Goal: Task Accomplishment & Management: Manage account settings

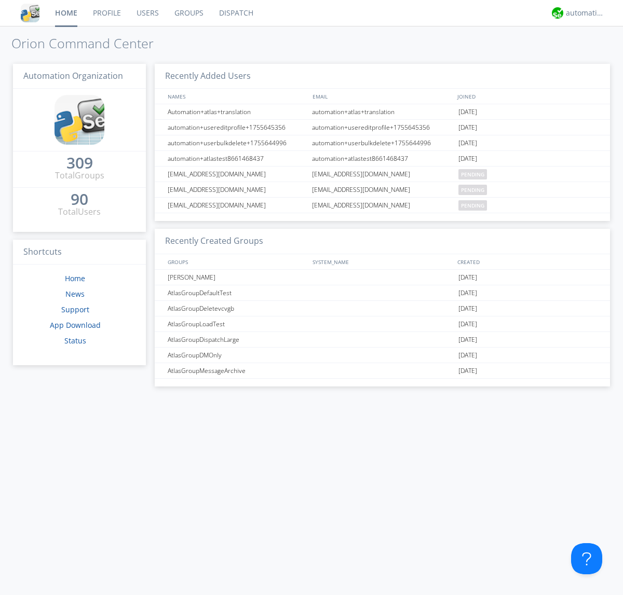
click at [147, 13] on link "Users" at bounding box center [148, 13] width 38 height 26
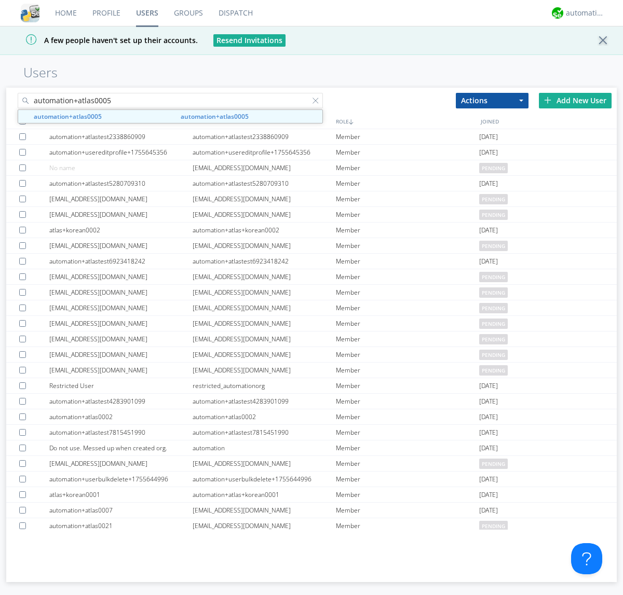
type input "automation+atlas0005"
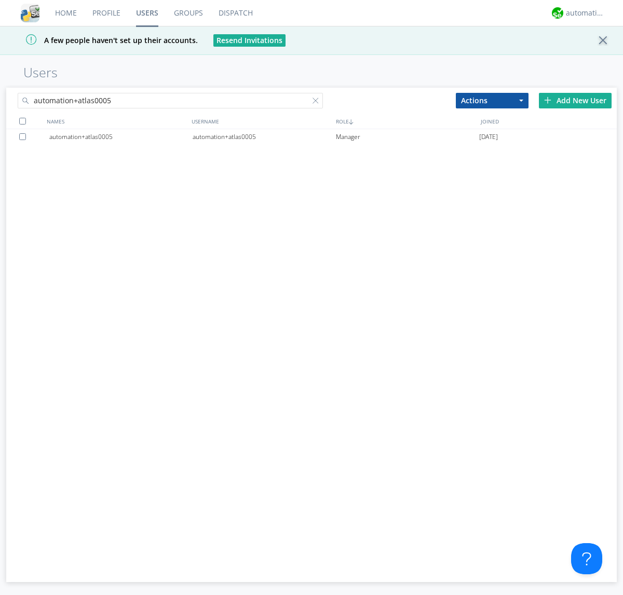
click at [264, 137] on div "automation+atlas0005" at bounding box center [264, 137] width 143 height 16
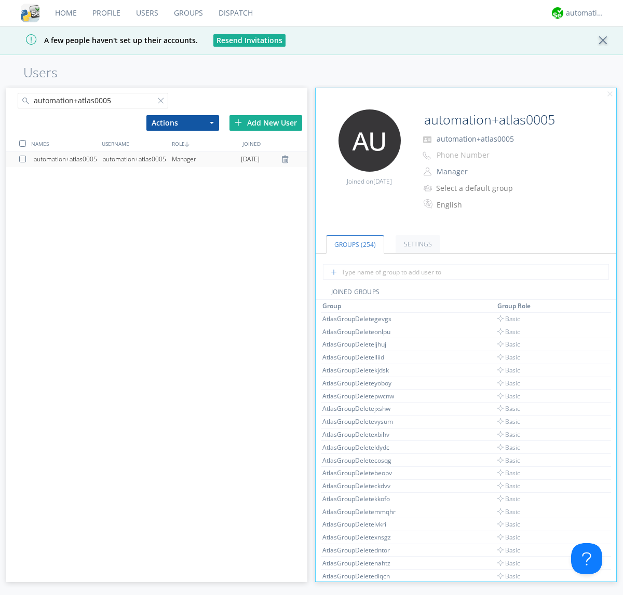
click at [416, 244] on link "Settings" at bounding box center [418, 244] width 45 height 18
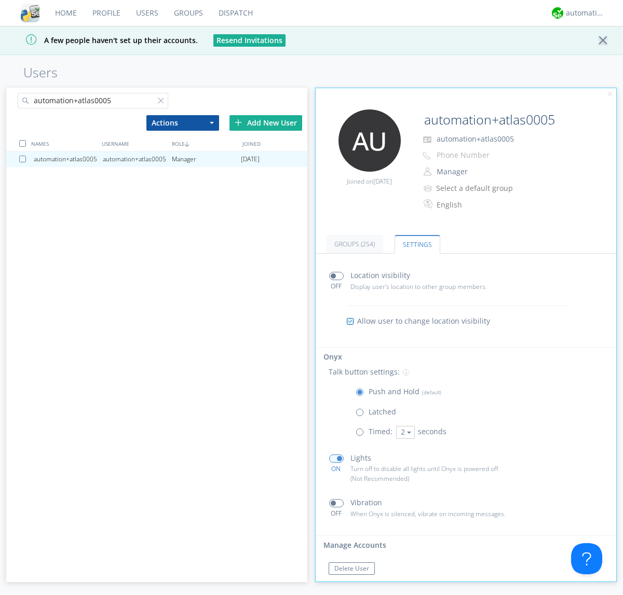
click at [362, 435] on span at bounding box center [362, 434] width 13 height 13
click at [0, 0] on input "radio" at bounding box center [0, 0] width 0 height 0
click at [404, 432] on button "2" at bounding box center [405, 432] width 19 height 13
click at [0, 0] on link "5" at bounding box center [0, 0] width 0 height 0
click at [404, 432] on button "5" at bounding box center [405, 432] width 19 height 13
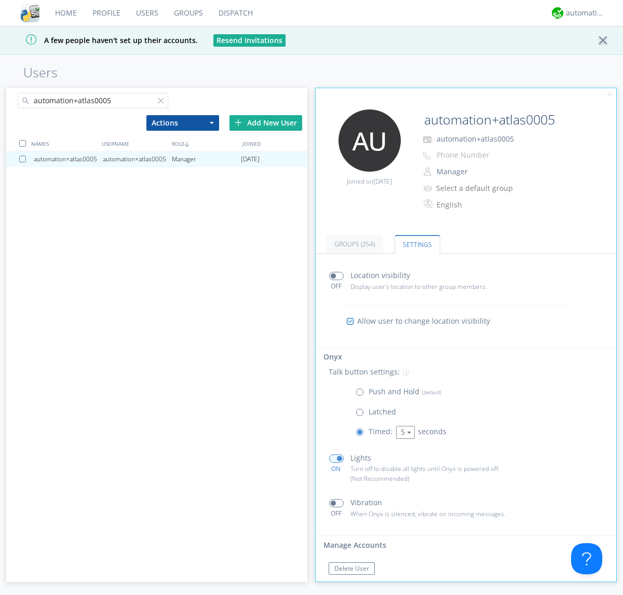
click at [0, 0] on link "3" at bounding box center [0, 0] width 0 height 0
click at [362, 395] on span at bounding box center [362, 394] width 13 height 13
click at [0, 0] on input "radio" at bounding box center [0, 0] width 0 height 0
